Goal: Information Seeking & Learning: Learn about a topic

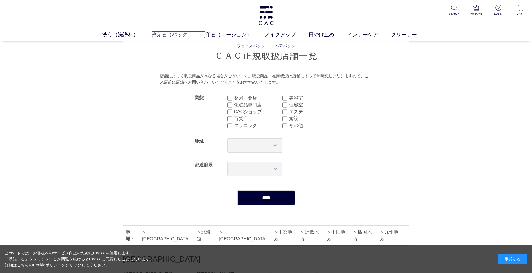
click at [172, 36] on link "整える（パック）" at bounding box center [178, 35] width 54 height 8
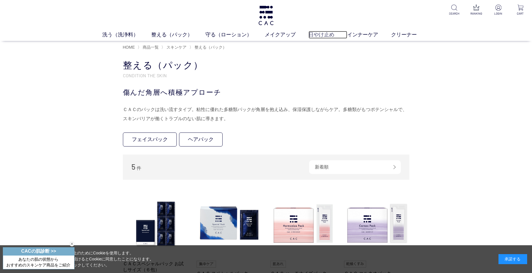
click at [311, 34] on link "日やけ止め" at bounding box center [328, 35] width 39 height 8
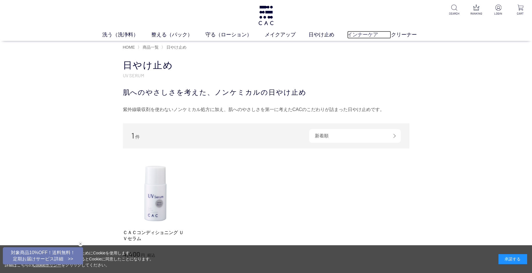
click at [351, 38] on link "インナーケア" at bounding box center [369, 35] width 44 height 8
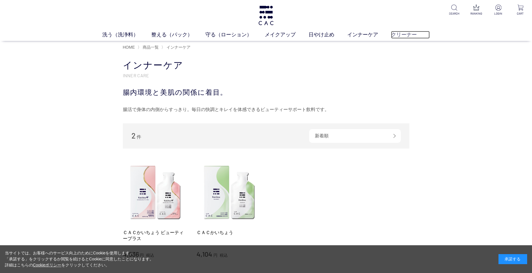
click at [392, 36] on link "クリーナー" at bounding box center [410, 35] width 39 height 8
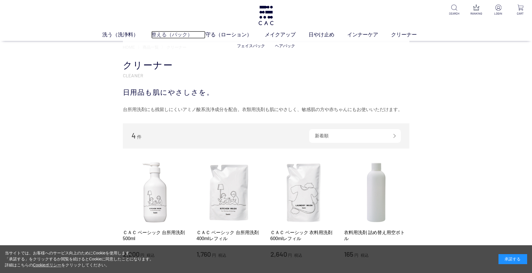
click at [162, 37] on link "整える（パック）" at bounding box center [178, 35] width 54 height 8
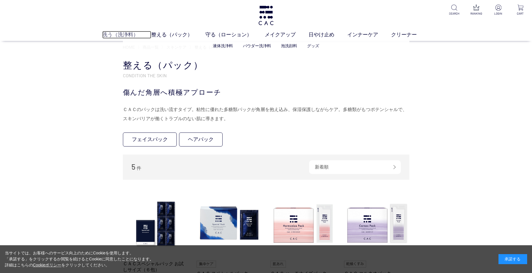
click at [113, 34] on link "洗う（洗浄料）" at bounding box center [126, 35] width 49 height 8
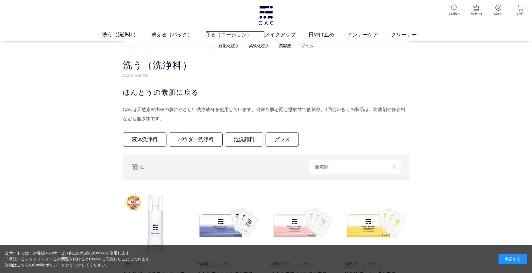
click at [217, 36] on link "守る（ローション）" at bounding box center [234, 35] width 59 height 8
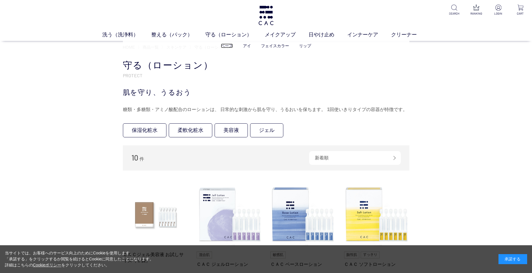
click at [226, 47] on link "ベース" at bounding box center [227, 46] width 12 height 5
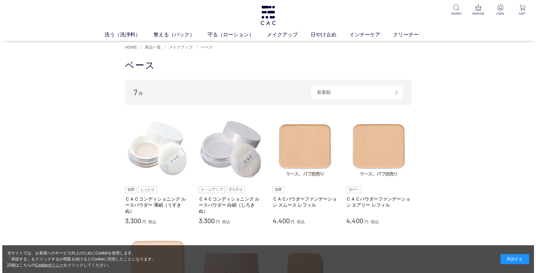
scroll to position [57, 0]
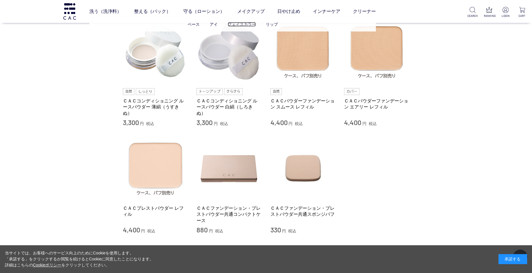
click at [248, 25] on link "フェイスカラー" at bounding box center [242, 24] width 28 height 5
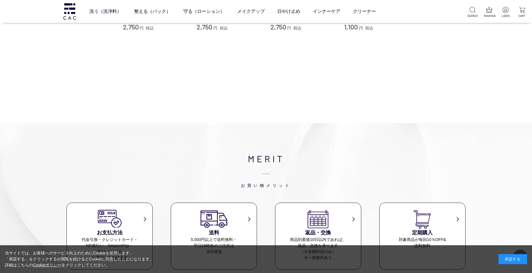
scroll to position [258, 0]
